Goal: Task Accomplishment & Management: Manage account settings

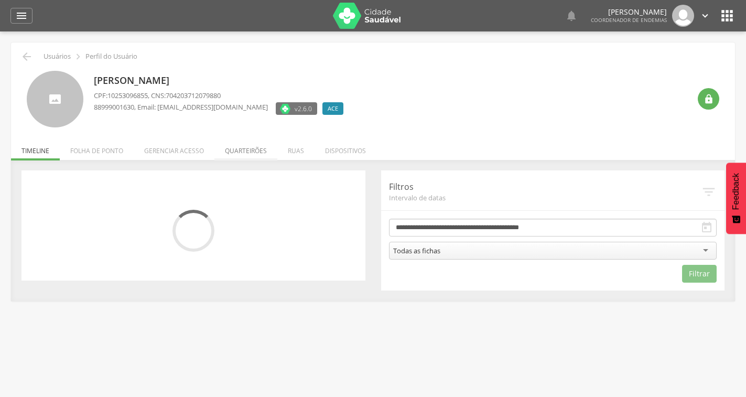
click at [243, 156] on li "Quarteirões" at bounding box center [245, 148] width 63 height 25
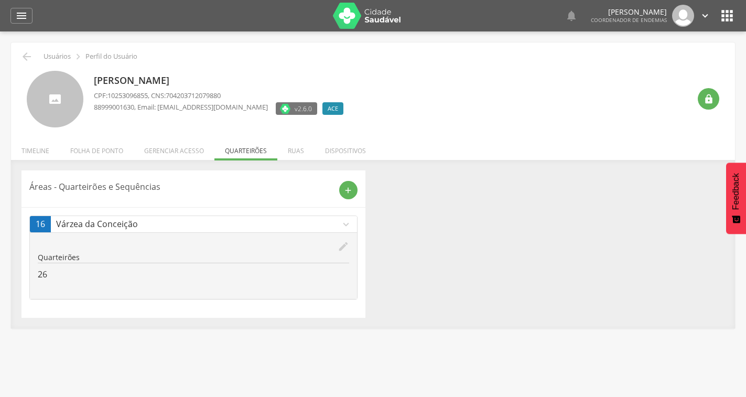
click at [347, 249] on icon "edit" at bounding box center [344, 247] width 12 height 12
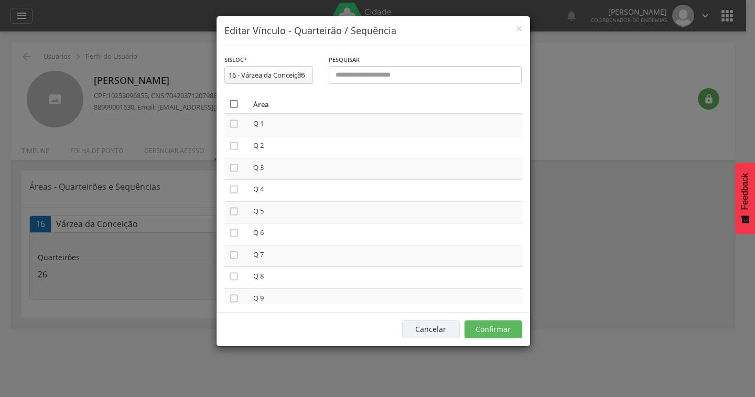
click at [238, 104] on icon "" at bounding box center [234, 104] width 10 height 10
click at [238, 104] on icon "" at bounding box center [234, 104] width 10 height 10
click at [504, 328] on button "Confirmar" at bounding box center [494, 329] width 58 height 18
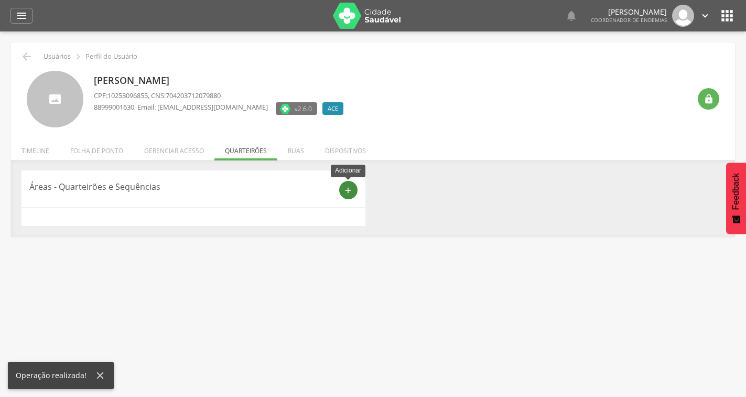
click at [347, 190] on icon "add" at bounding box center [348, 190] width 9 height 9
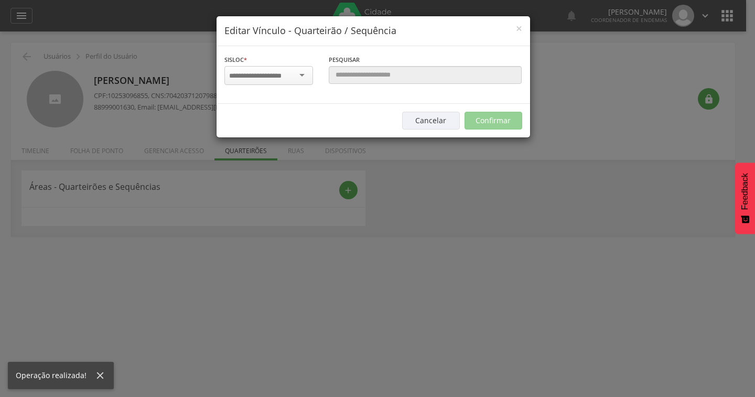
click at [281, 82] on div at bounding box center [268, 75] width 89 height 19
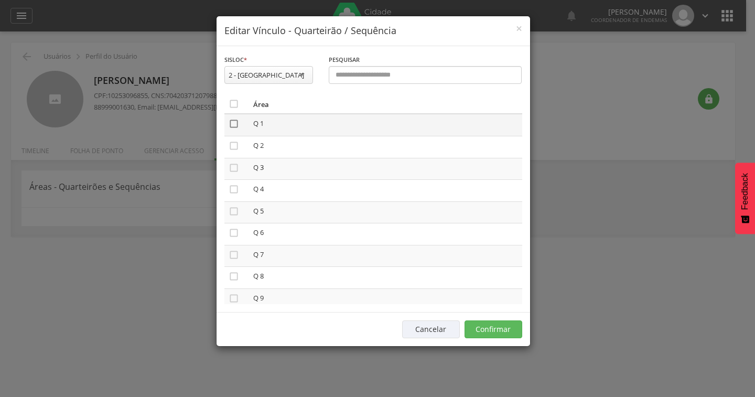
click at [230, 126] on icon "" at bounding box center [234, 124] width 10 height 10
click at [235, 211] on icon "" at bounding box center [234, 211] width 10 height 10
click at [234, 257] on icon "" at bounding box center [234, 255] width 10 height 10
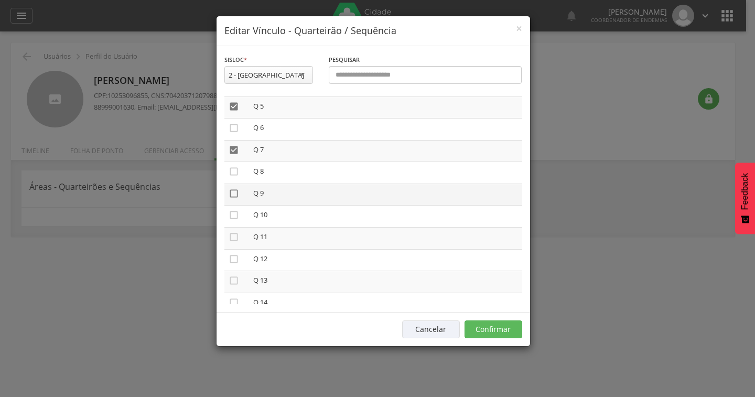
click at [234, 198] on icon "" at bounding box center [234, 193] width 10 height 10
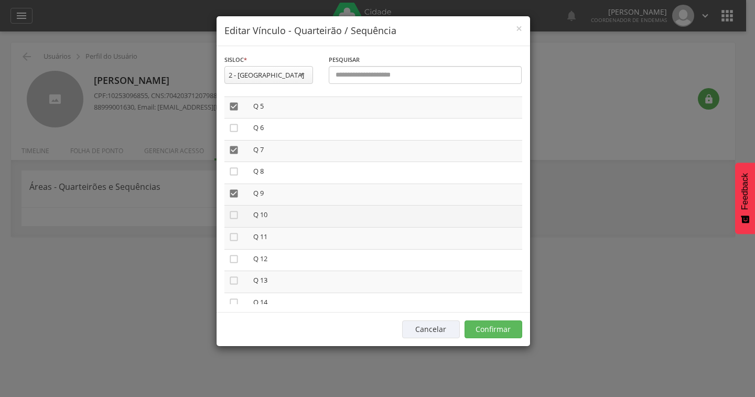
click at [239, 219] on td "" at bounding box center [236, 217] width 25 height 22
click at [231, 219] on icon "" at bounding box center [234, 215] width 10 height 10
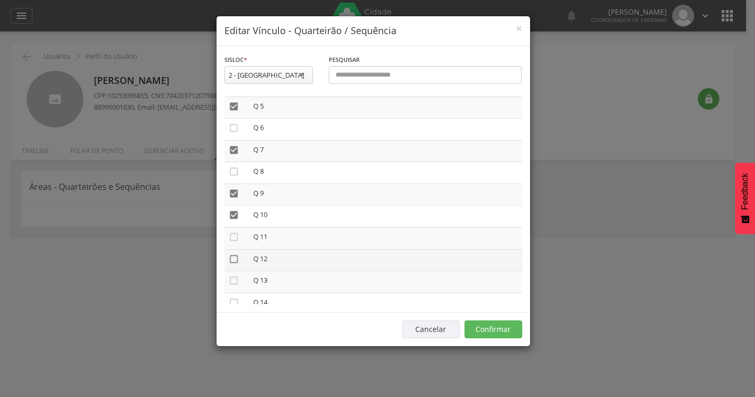
click at [233, 261] on icon "" at bounding box center [234, 259] width 10 height 10
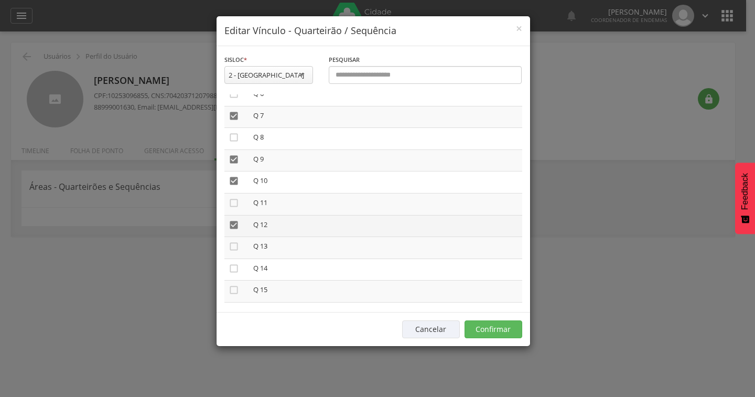
scroll to position [157, 0]
click at [238, 293] on icon "" at bounding box center [234, 293] width 10 height 10
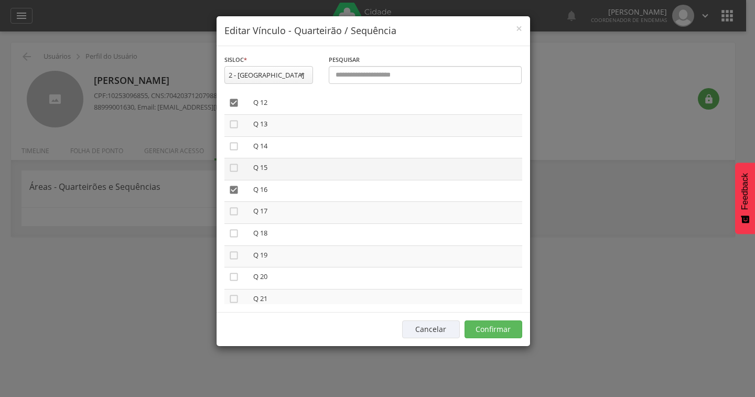
scroll to position [262, 0]
click at [233, 252] on icon "" at bounding box center [234, 254] width 10 height 10
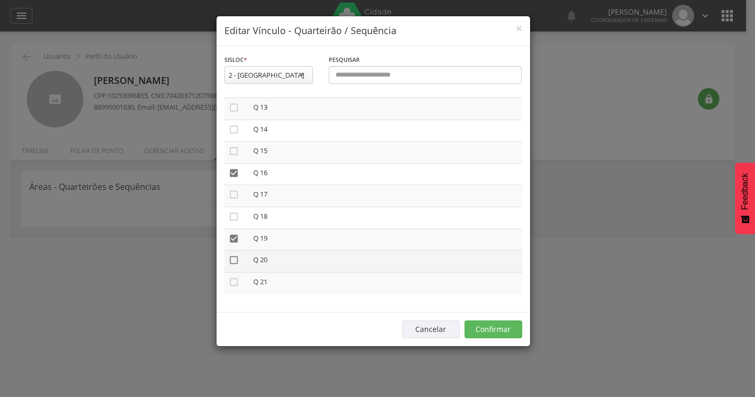
click at [235, 262] on icon "" at bounding box center [234, 260] width 10 height 10
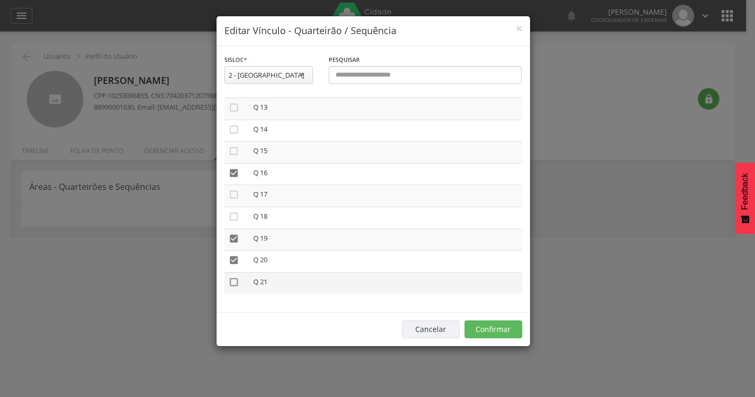
click at [239, 279] on icon "" at bounding box center [234, 282] width 10 height 10
click at [489, 320] on div "Cancelar Confirmar" at bounding box center [374, 329] width 314 height 34
click at [487, 328] on button "Confirmar" at bounding box center [494, 329] width 58 height 18
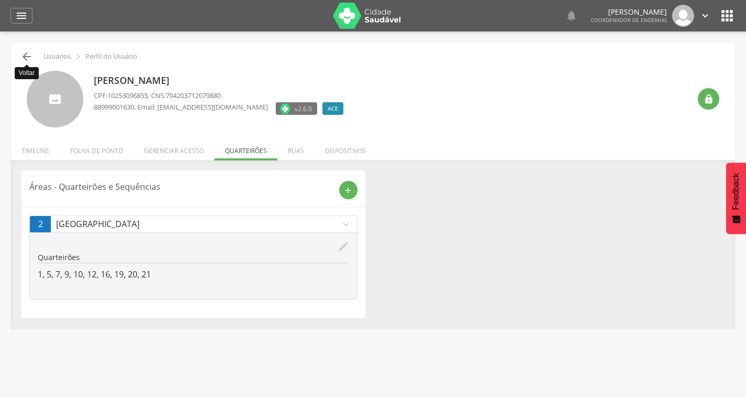
click at [24, 54] on icon "" at bounding box center [26, 56] width 13 height 13
